Goal: Task Accomplishment & Management: Manage account settings

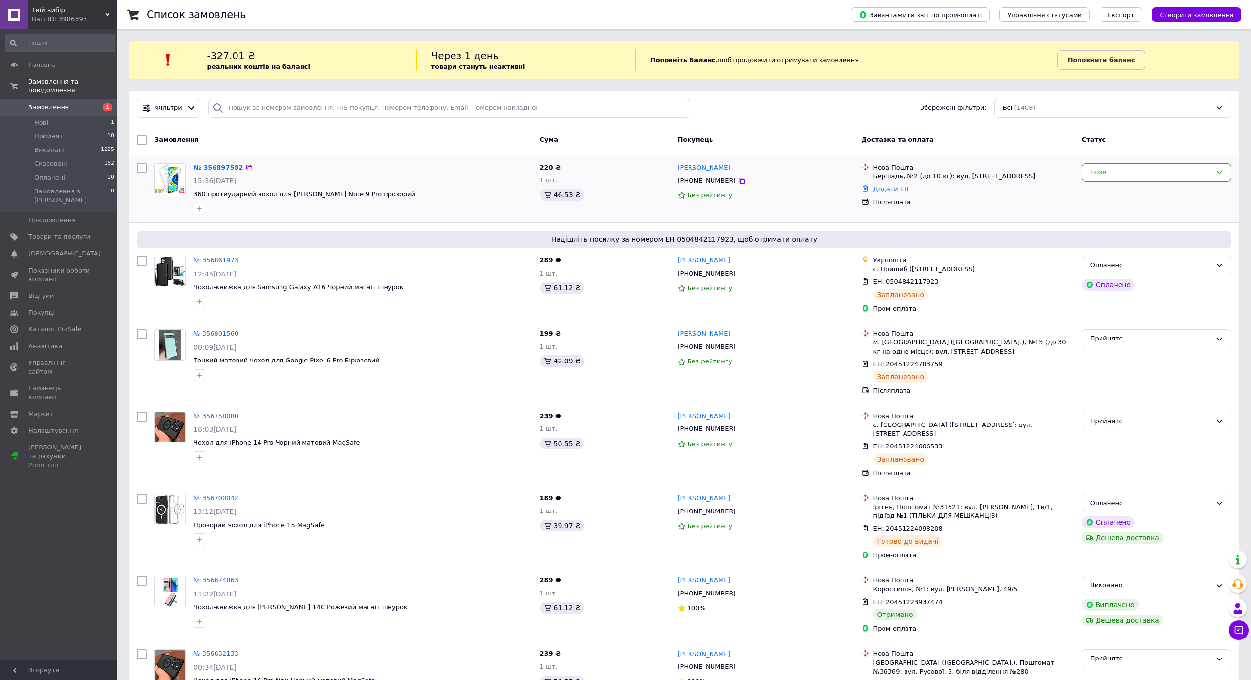
click at [219, 167] on link "№ 356897582" at bounding box center [219, 167] width 50 height 7
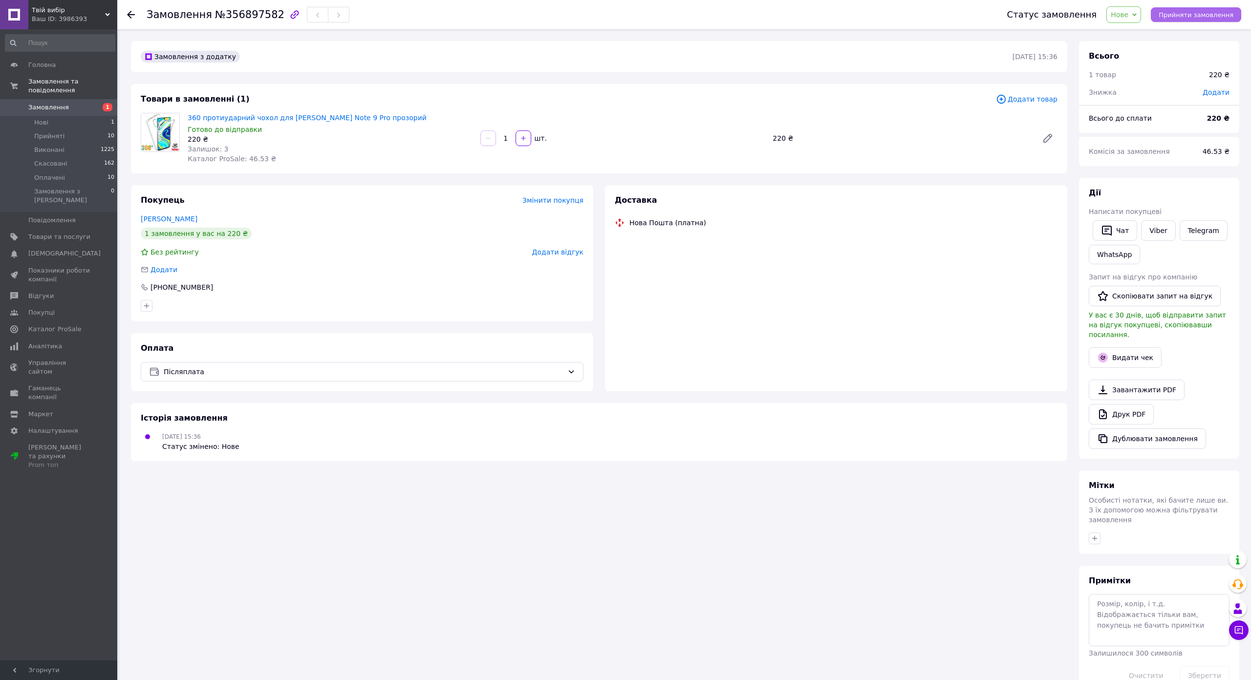
click at [1159, 12] on span "Прийняти замовлення" at bounding box center [1196, 14] width 75 height 7
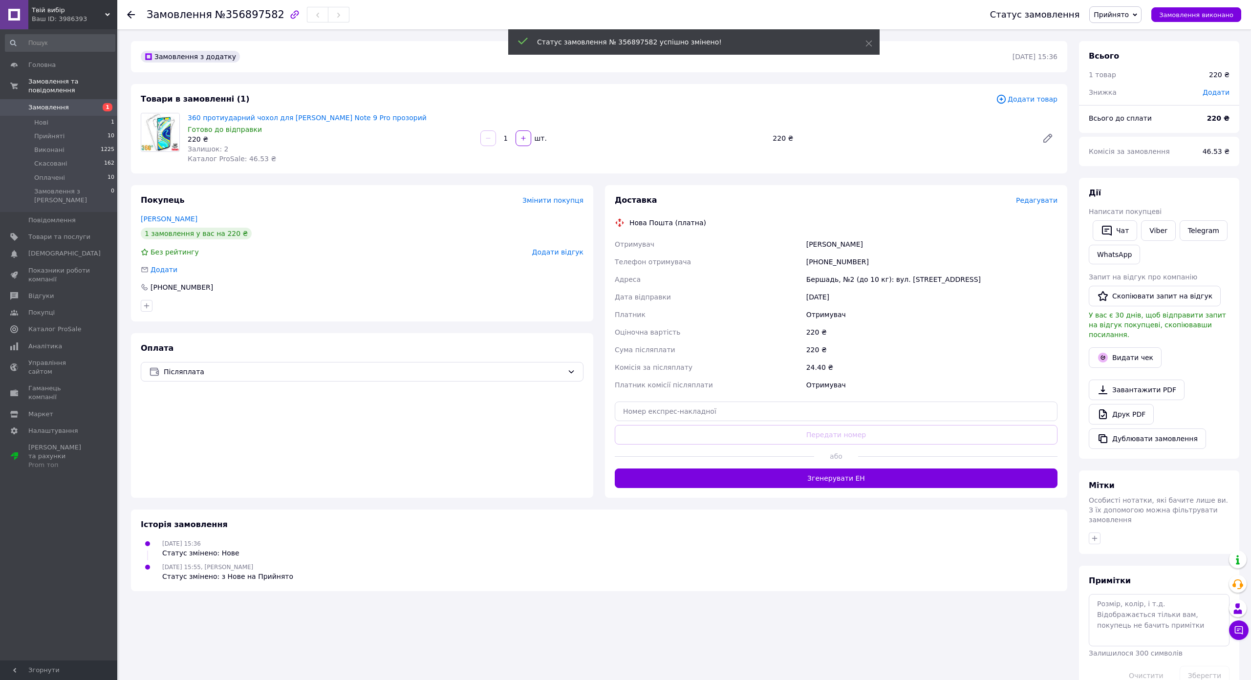
click at [1016, 203] on span "Редагувати" at bounding box center [1037, 200] width 42 height 8
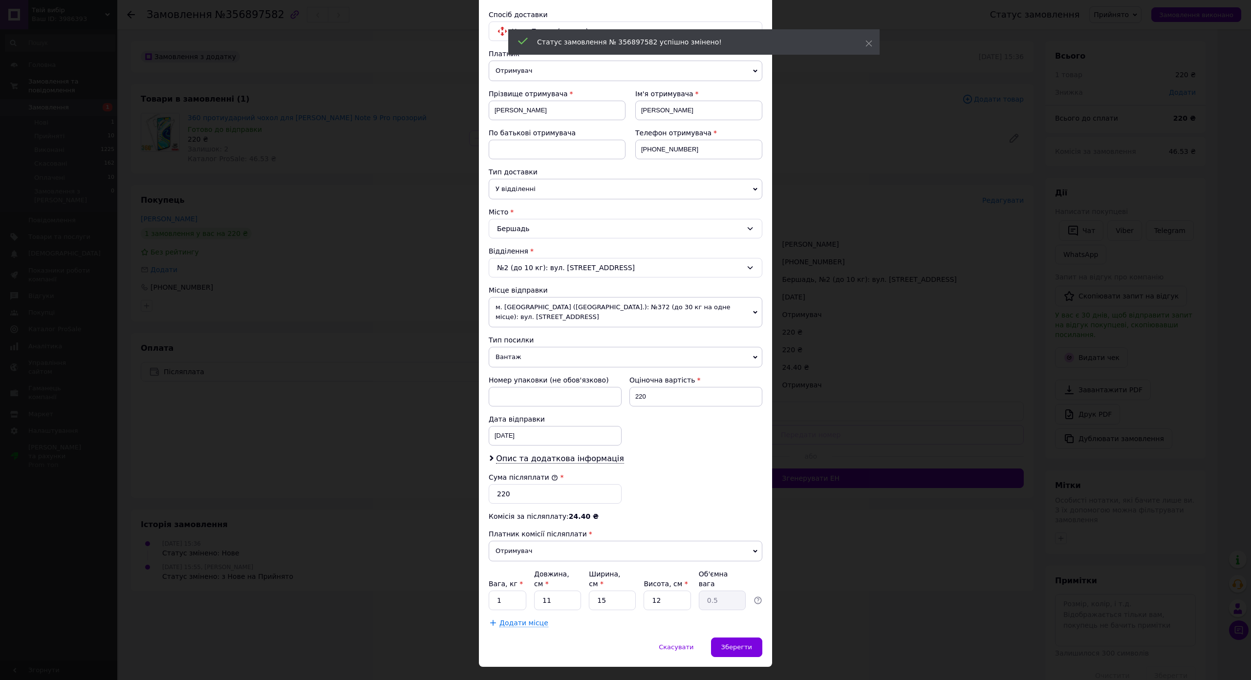
scroll to position [98, 0]
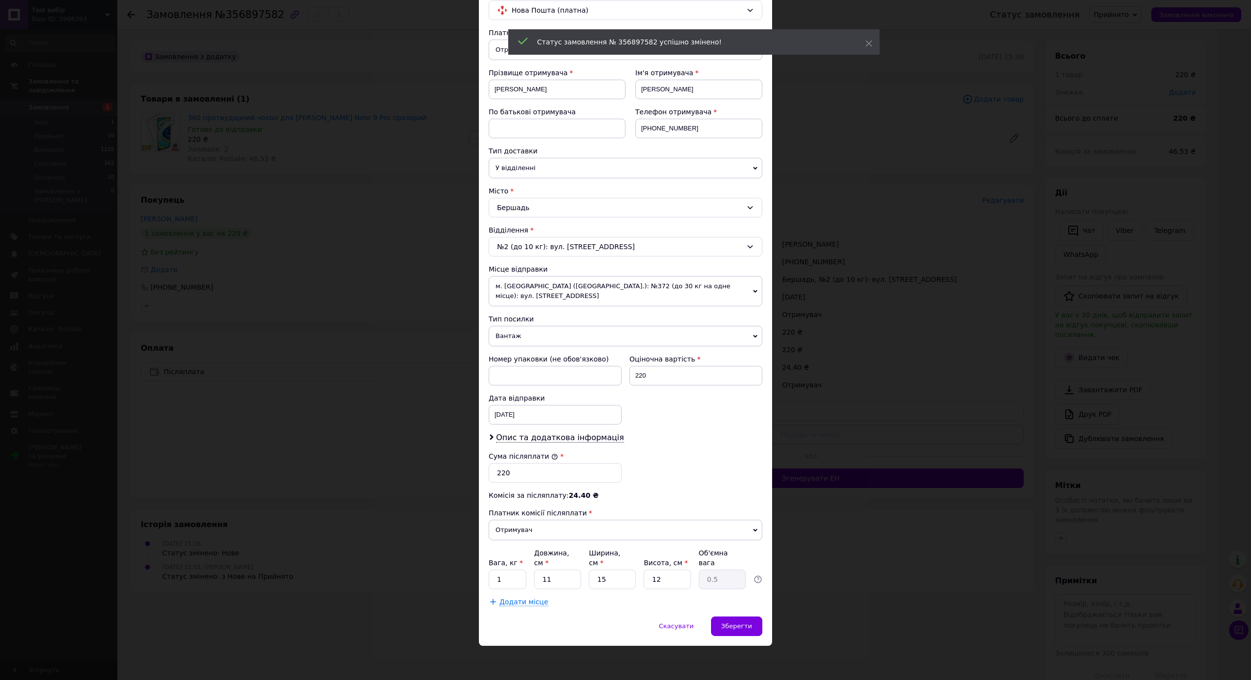
click at [506, 326] on span "Вантаж" at bounding box center [626, 336] width 274 height 21
click at [503, 348] on li "Документи" at bounding box center [626, 355] width 274 height 15
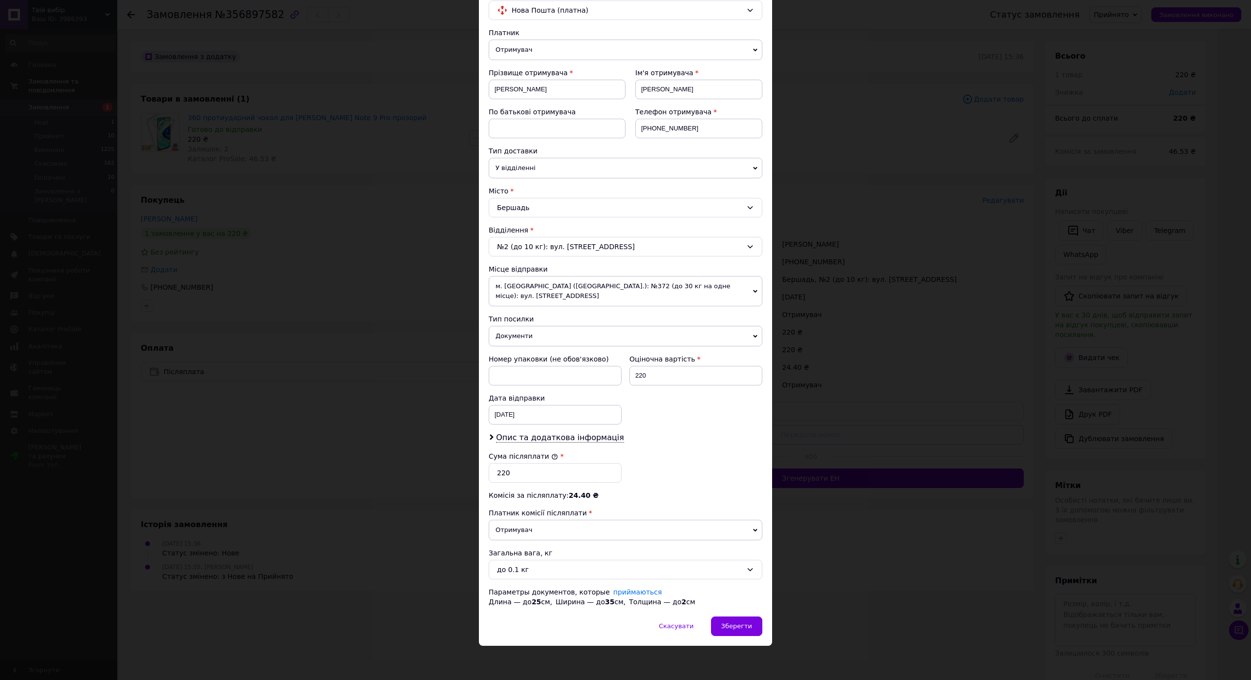
scroll to position [134, 0]
click at [721, 623] on span "Зберегти" at bounding box center [736, 626] width 31 height 7
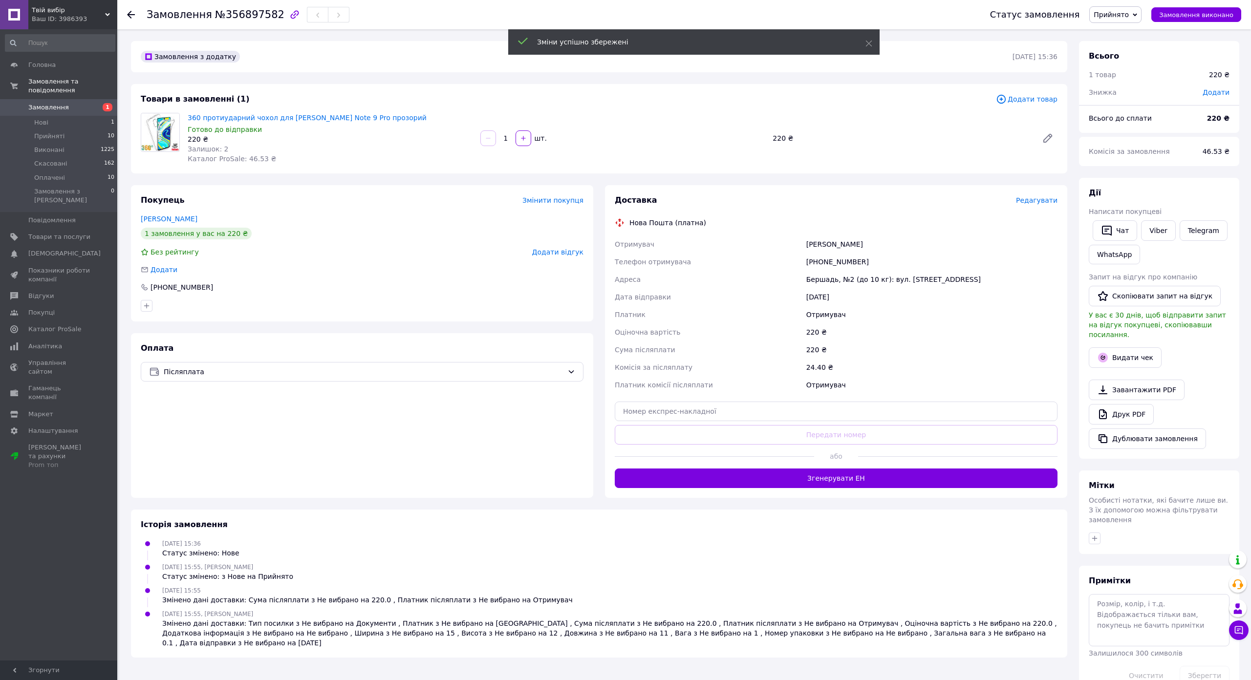
click at [840, 478] on button "Згенерувати ЕН" at bounding box center [836, 479] width 443 height 20
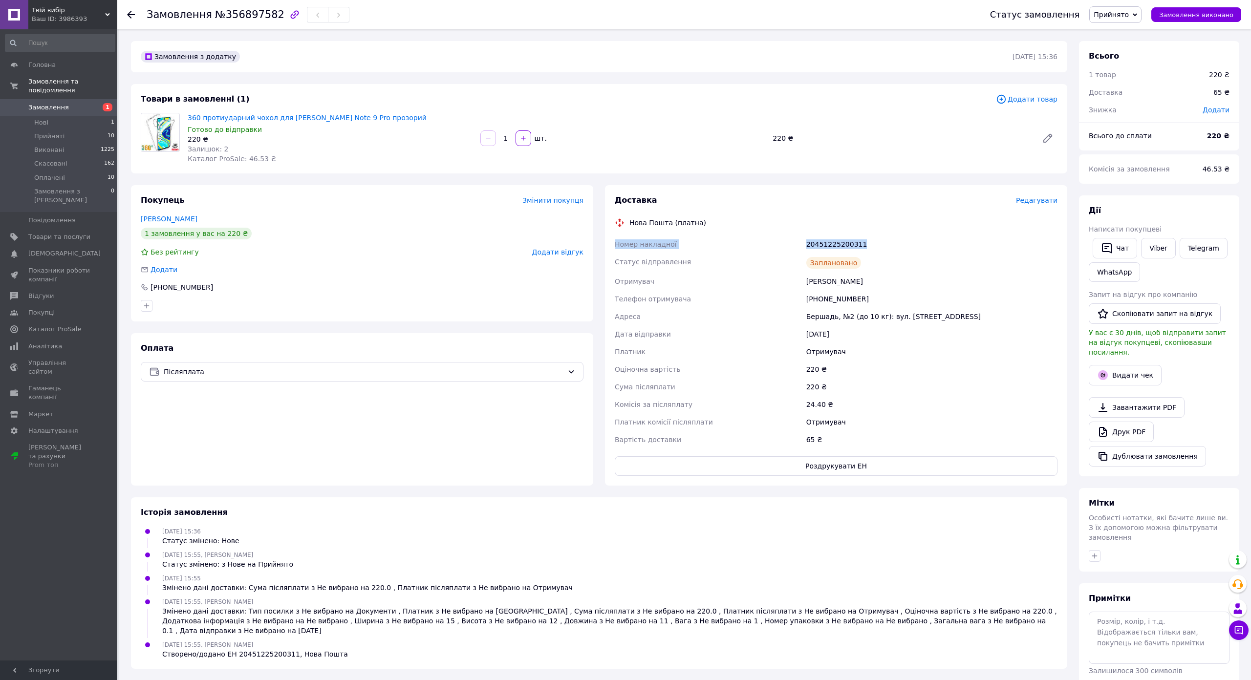
drag, startPoint x: 598, startPoint y: 240, endPoint x: 866, endPoint y: 250, distance: 267.6
click at [866, 250] on div "Номер накладної 20451225200311 Статус відправлення Заплановано Отримувач [PERSO…" at bounding box center [836, 342] width 447 height 213
copy div "Номер накладної 20451225200311"
click at [1101, 253] on icon "button" at bounding box center [1107, 248] width 12 height 12
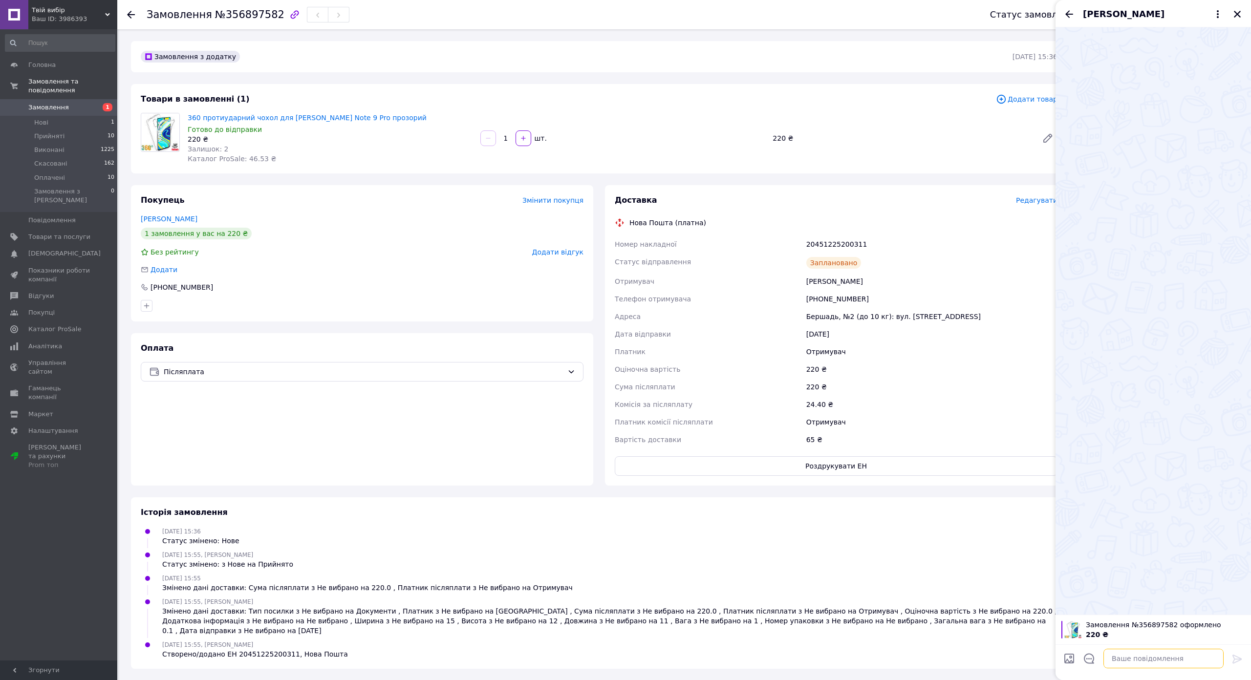
click at [1104, 649] on textarea at bounding box center [1164, 659] width 120 height 20
paste textarea "Номер накладної 20451225200311"
type textarea "Номер накладної 20451225200311"
click at [1228, 650] on div at bounding box center [1238, 661] width 20 height 23
click at [1233, 655] on icon at bounding box center [1237, 659] width 9 height 9
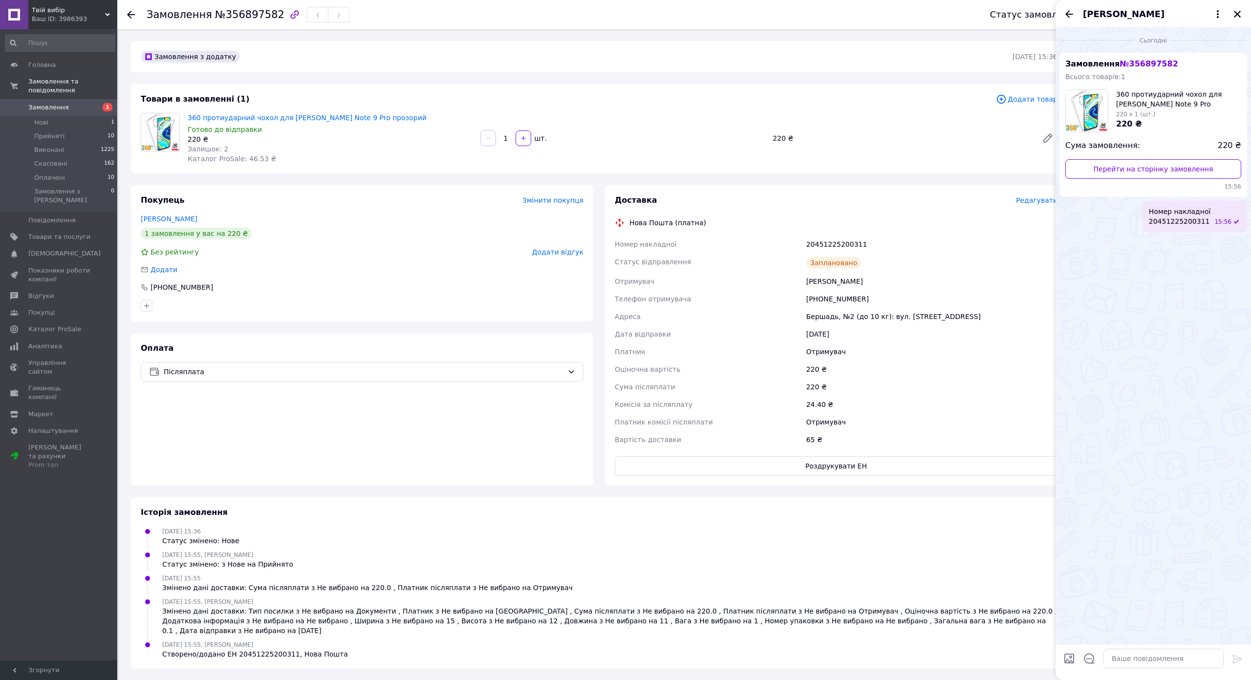
click at [79, 103] on span "Замовлення" at bounding box center [59, 107] width 62 height 9
